Goal: Information Seeking & Learning: Compare options

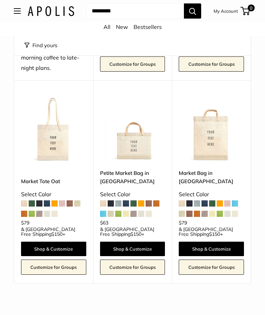
scroll to position [206, 0]
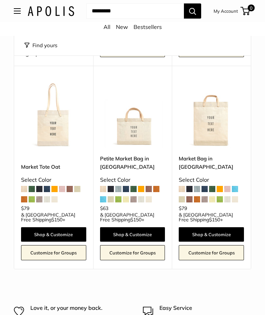
click at [143, 186] on span at bounding box center [141, 189] width 6 height 6
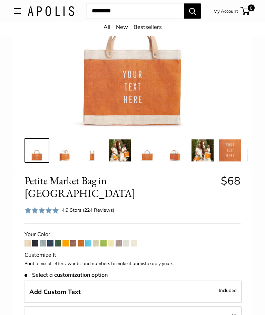
scroll to position [135, 0]
click at [37, 241] on span at bounding box center [35, 244] width 6 height 6
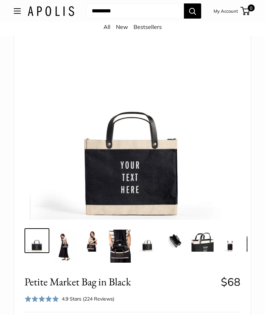
scroll to position [84, 0]
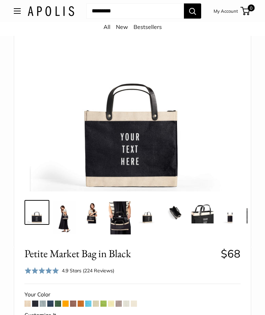
click at [53, 303] on span at bounding box center [50, 304] width 6 height 6
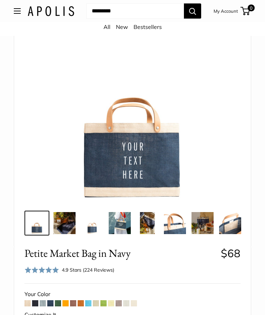
scroll to position [66, 0]
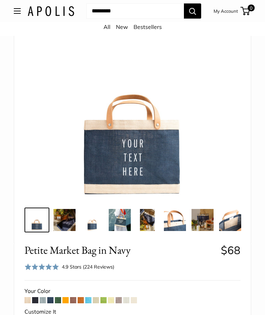
click at [83, 302] on span at bounding box center [81, 300] width 6 height 6
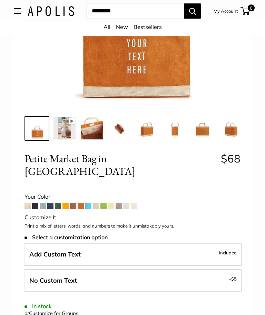
scroll to position [158, 0]
click at [60, 203] on span at bounding box center [58, 206] width 6 height 6
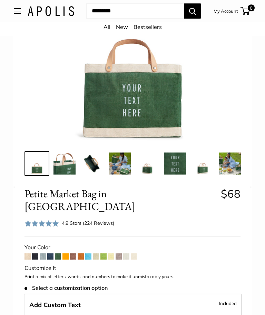
scroll to position [130, 0]
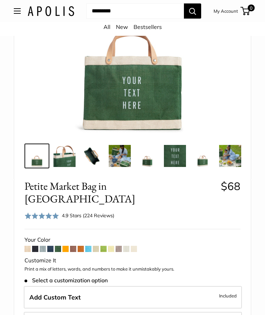
click at [84, 246] on span at bounding box center [81, 249] width 6 height 6
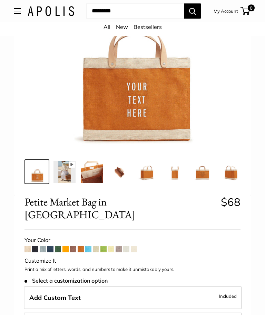
scroll to position [114, 0]
click at [82, 246] on span at bounding box center [81, 249] width 6 height 6
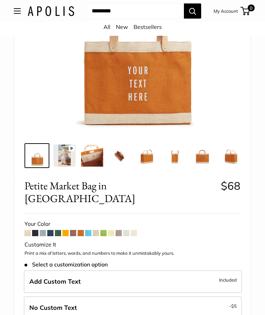
scroll to position [148, 0]
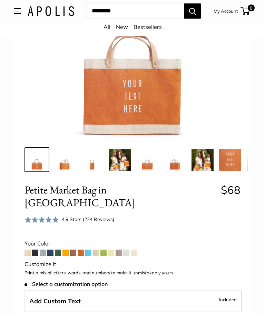
scroll to position [145, 0]
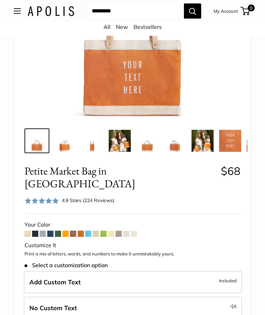
click at [134, 231] on span at bounding box center [134, 234] width 6 height 6
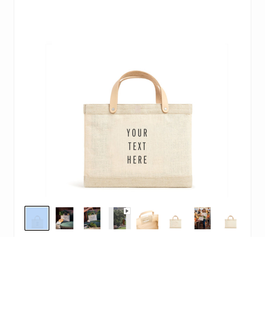
scroll to position [138, 0]
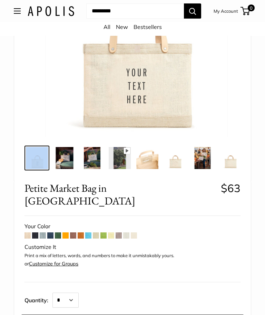
click at [33, 243] on div "Customize It" at bounding box center [132, 248] width 216 height 10
click at [29, 233] on span at bounding box center [27, 236] width 6 height 6
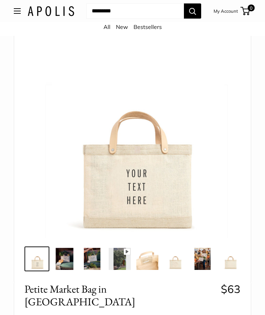
scroll to position [0, 0]
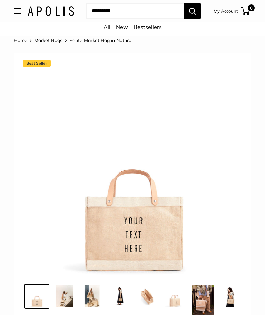
scroll to position [38, 0]
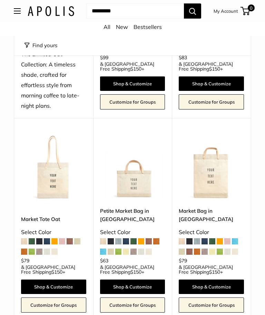
scroll to position [156, 0]
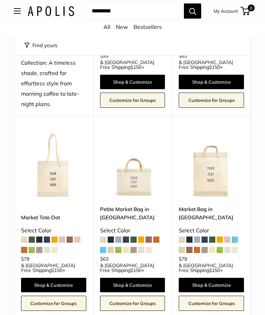
click at [14, 14] on button "Open menu" at bounding box center [17, 11] width 7 height 6
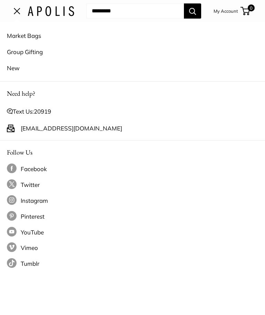
click at [20, 14] on button "Open menu" at bounding box center [17, 11] width 7 height 6
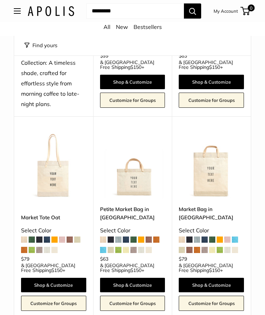
click at [117, 315] on main "Home The Limited Edition Oat Collection Find yours Size Holds the Most" at bounding box center [132, 237] width 265 height 715
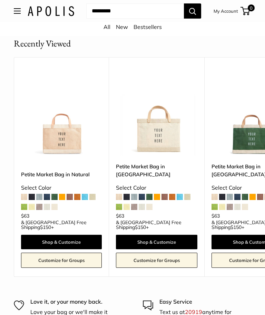
scroll to position [805, 0]
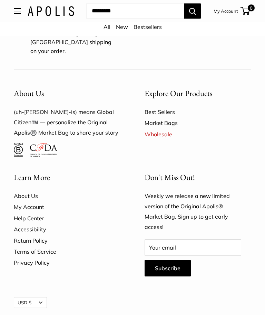
click at [117, 315] on div "About Us (uh-[PERSON_NAME]-is) means Global Citizen™️ — personalize the Origina…" at bounding box center [132, 229] width 237 height 318
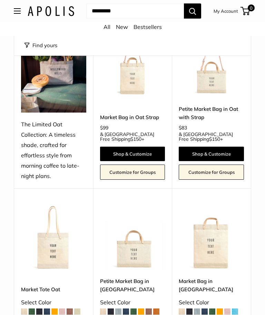
scroll to position [0, 0]
